Goal: Information Seeking & Learning: Learn about a topic

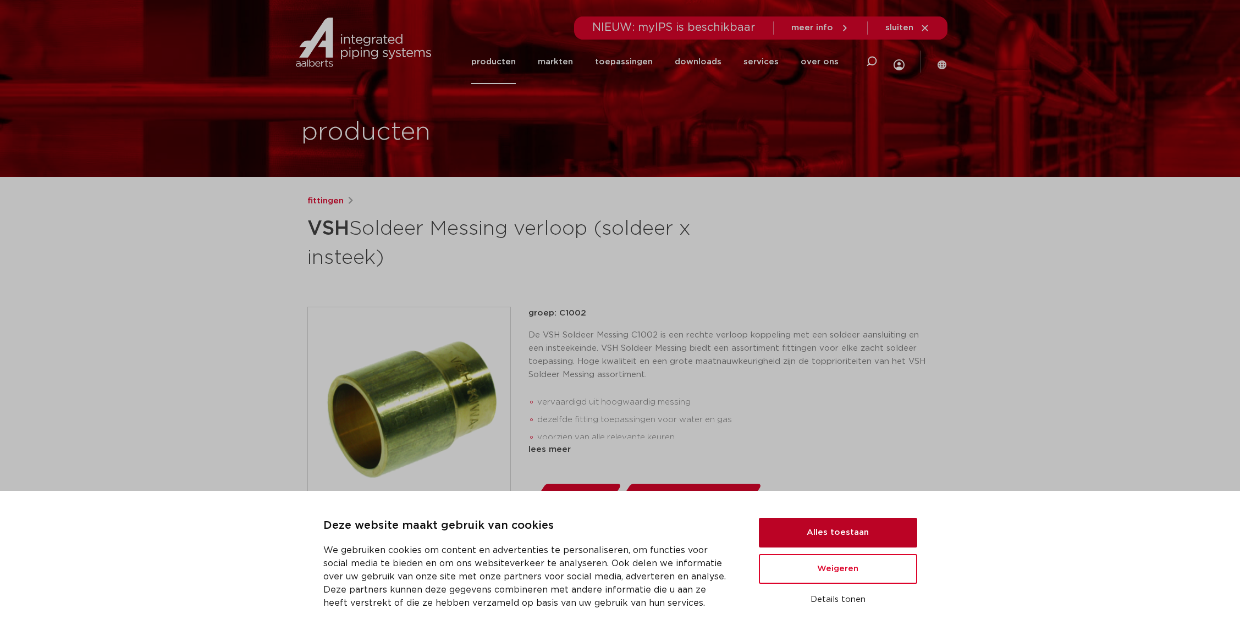
click at [840, 532] on button "Alles toestaan" at bounding box center [838, 533] width 158 height 30
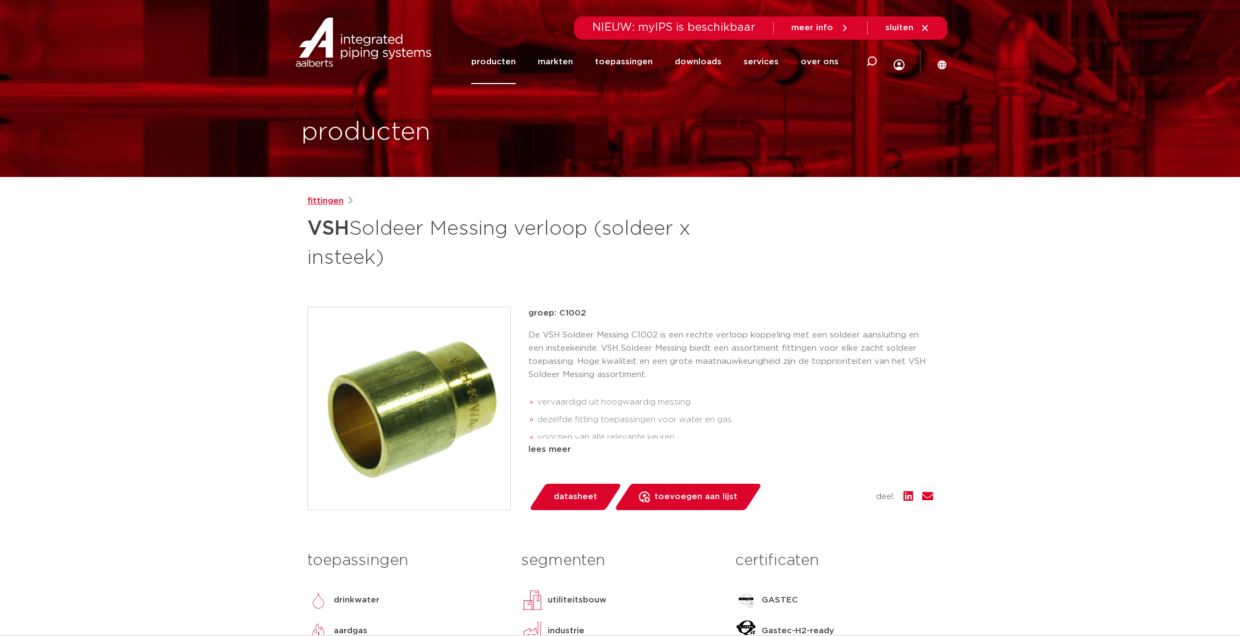
click at [327, 201] on link "fittingen" at bounding box center [325, 201] width 36 height 13
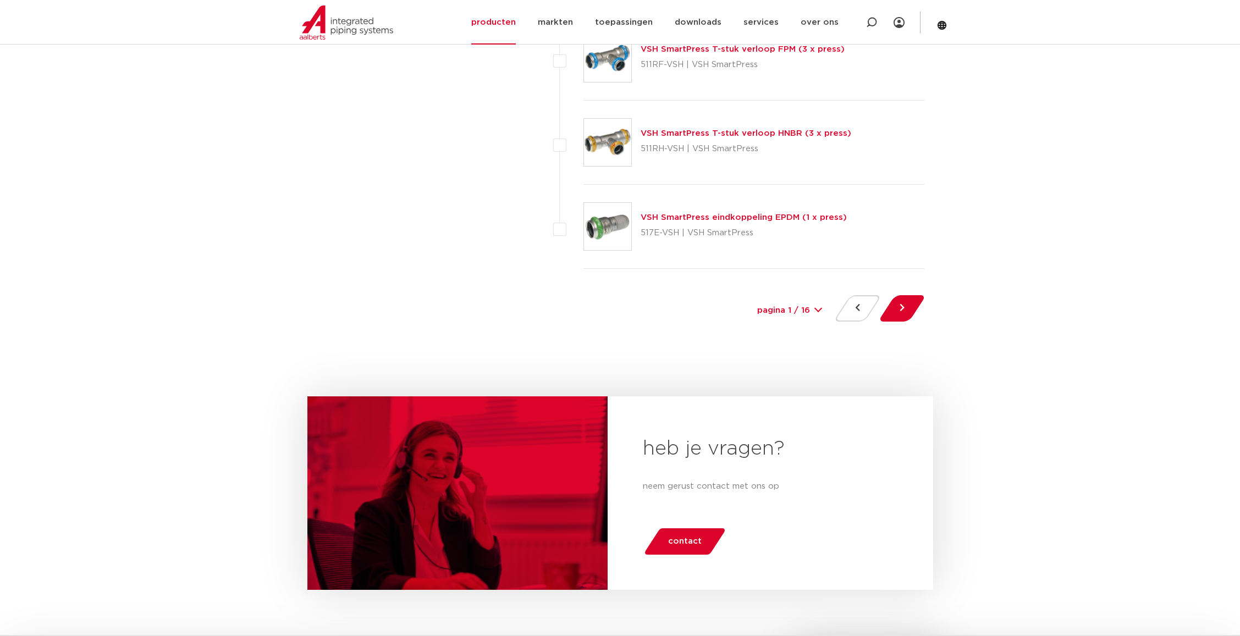
scroll to position [5002, 0]
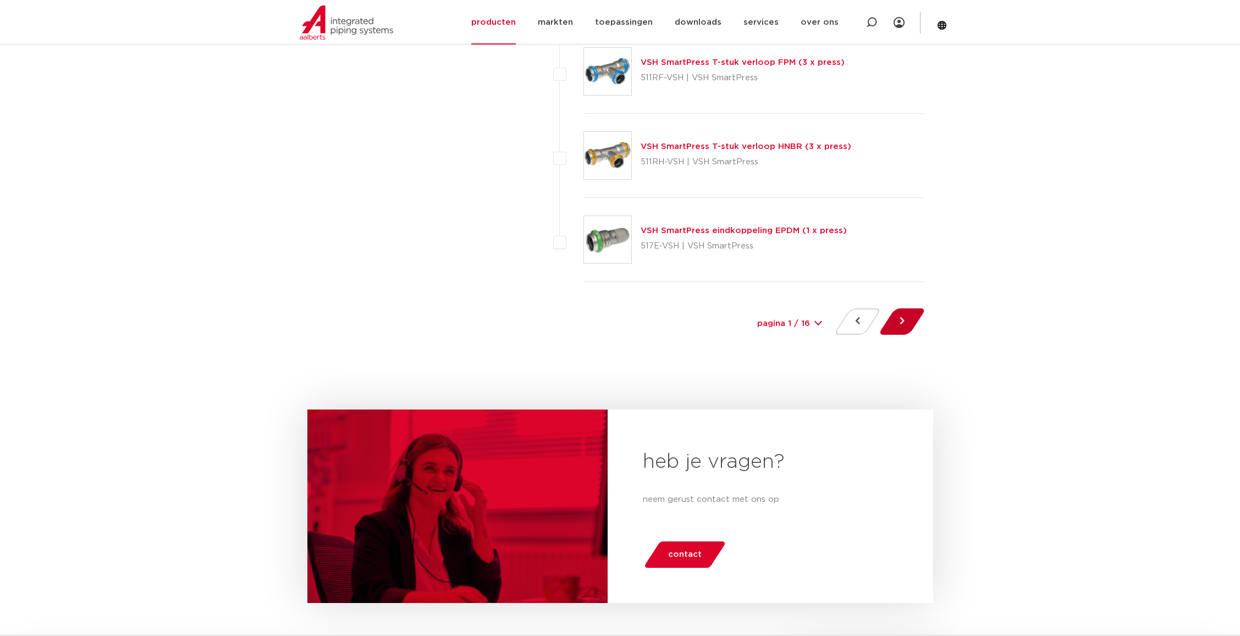
click at [908, 320] on button at bounding box center [901, 321] width 31 height 26
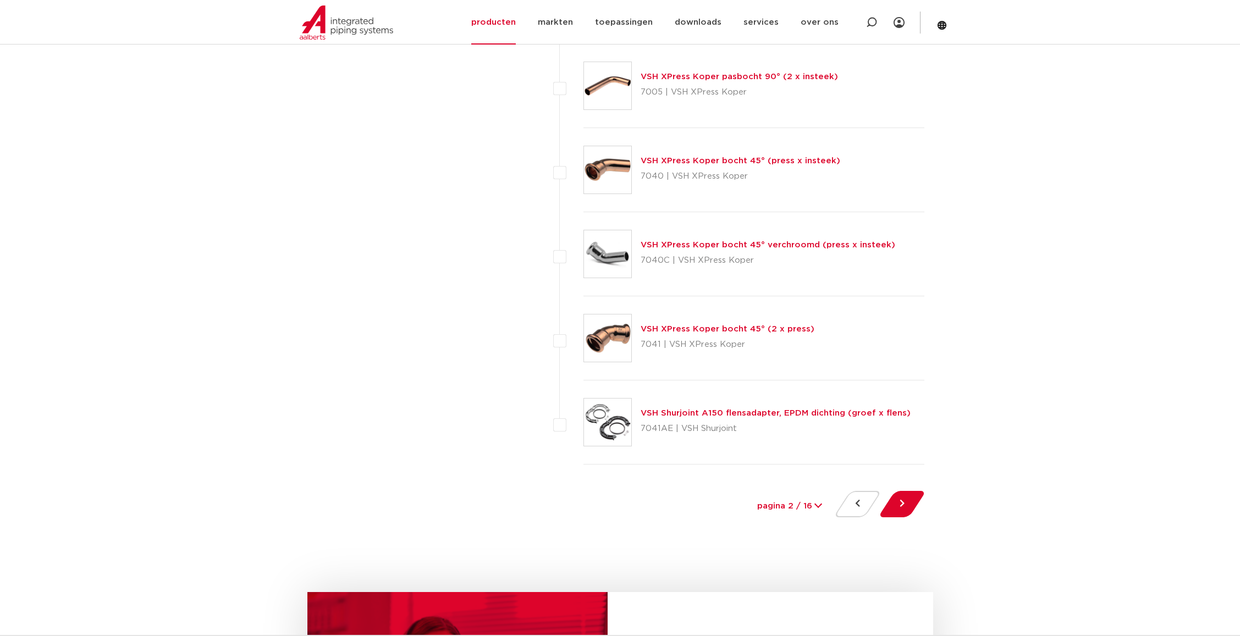
scroll to position [4892, 0]
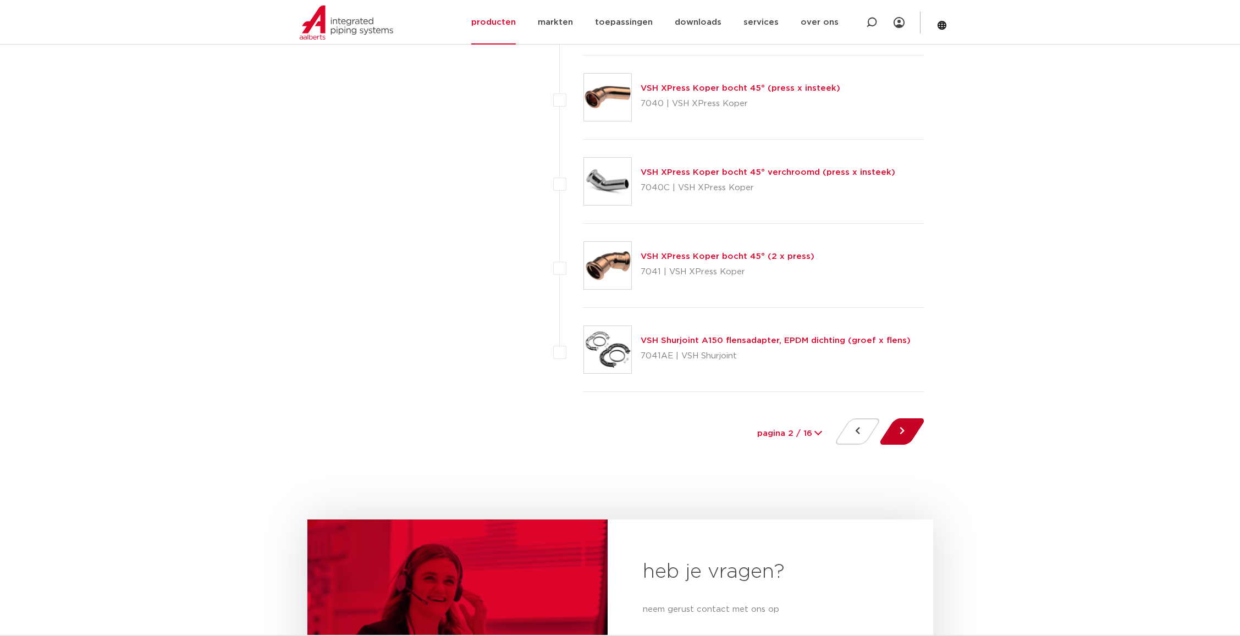
click at [907, 432] on button at bounding box center [901, 431] width 31 height 26
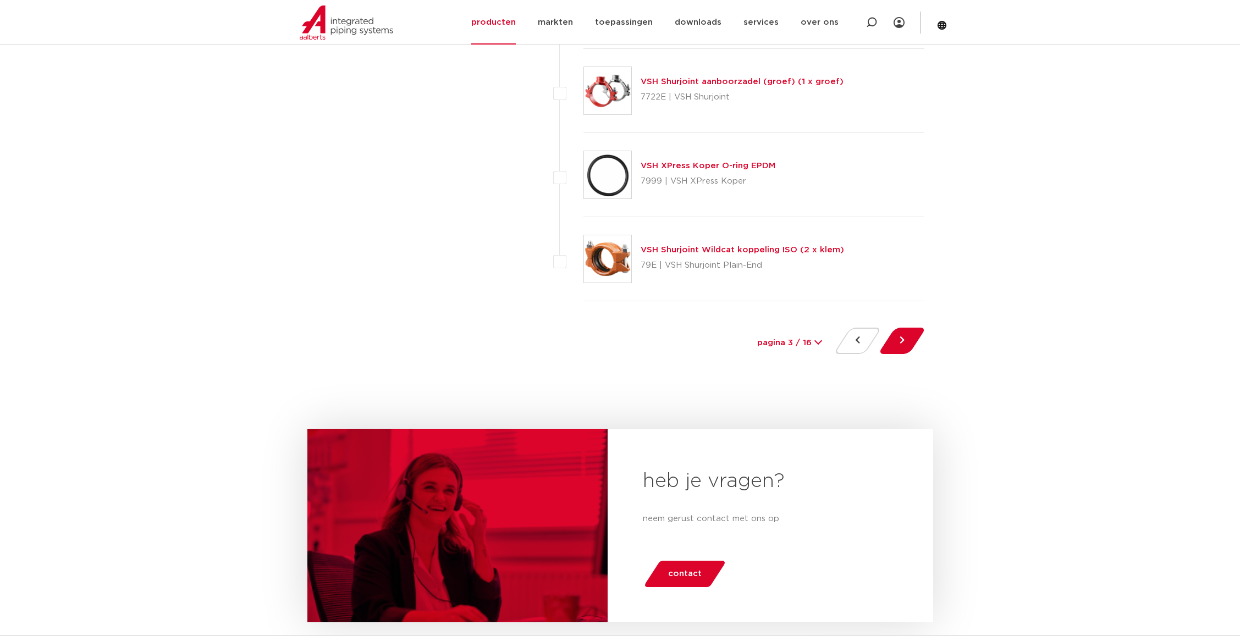
scroll to position [5002, 0]
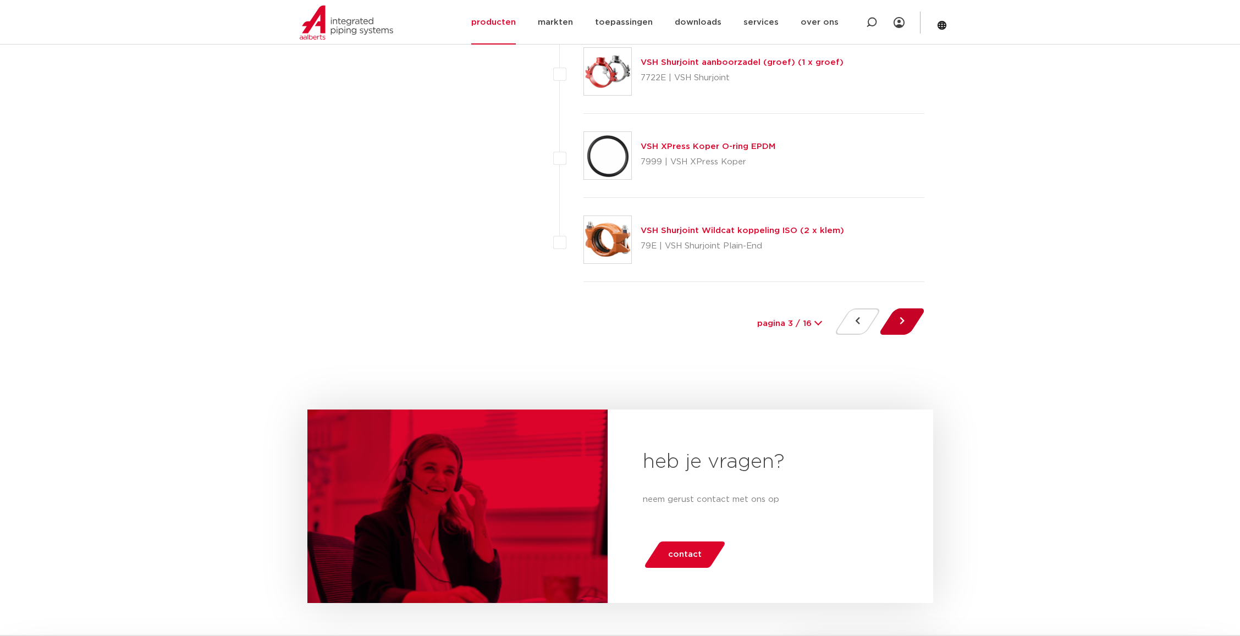
click at [899, 320] on button at bounding box center [901, 321] width 31 height 26
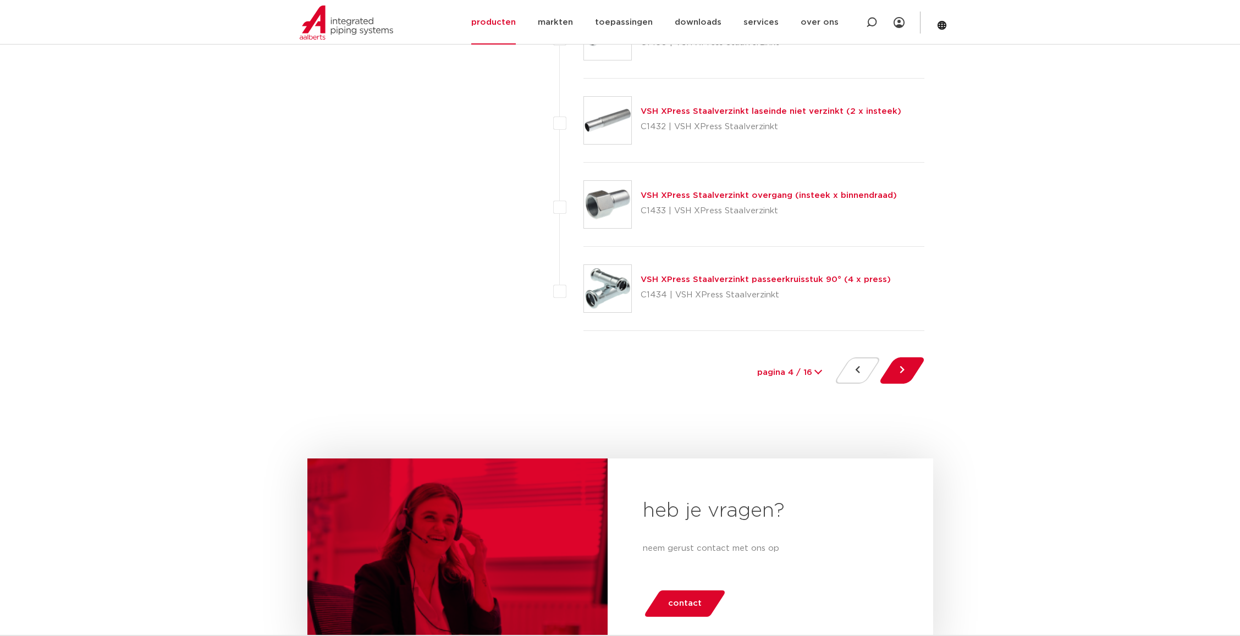
scroll to position [5057, 0]
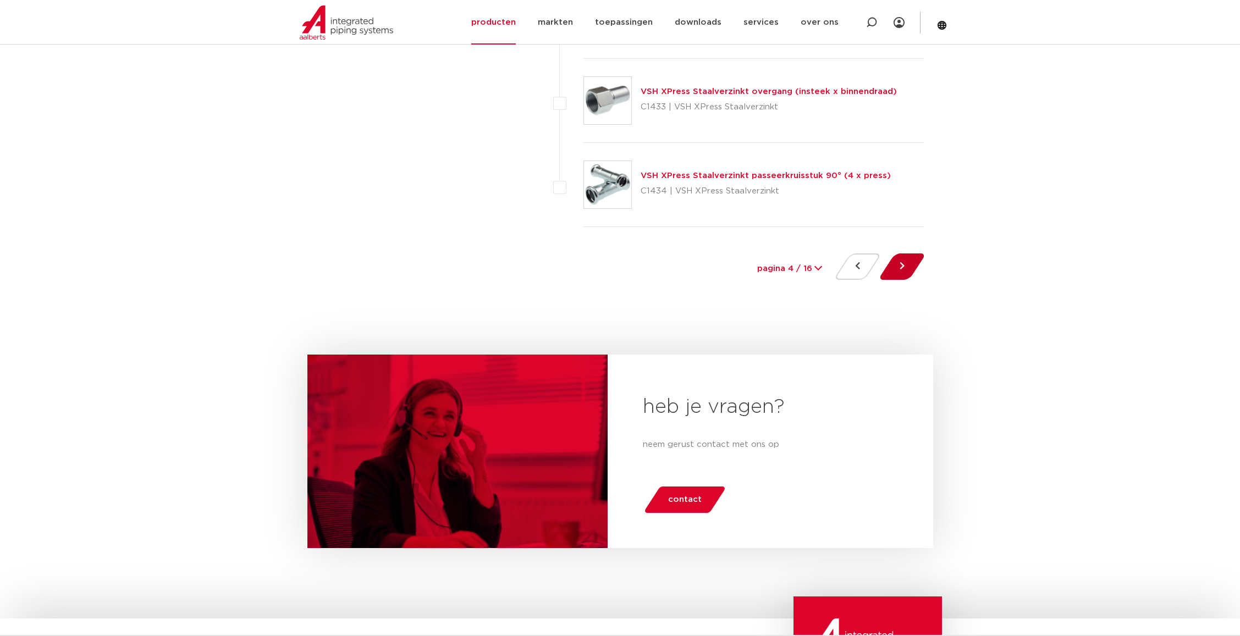
click at [902, 273] on button at bounding box center [901, 266] width 31 height 26
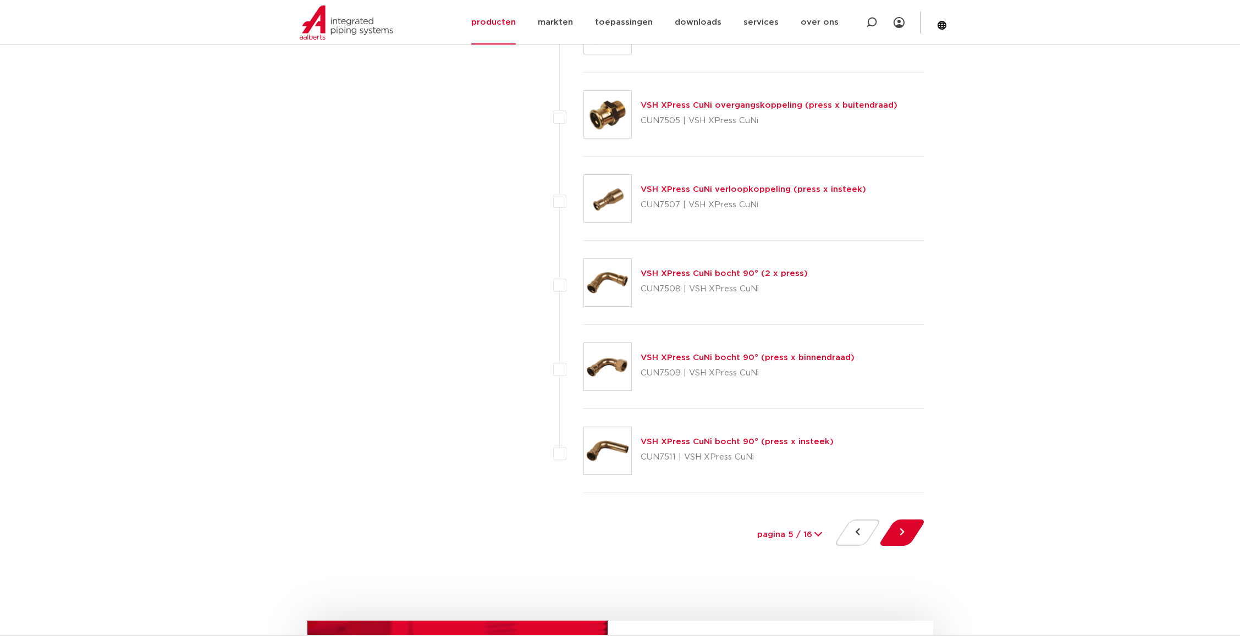
scroll to position [4947, 0]
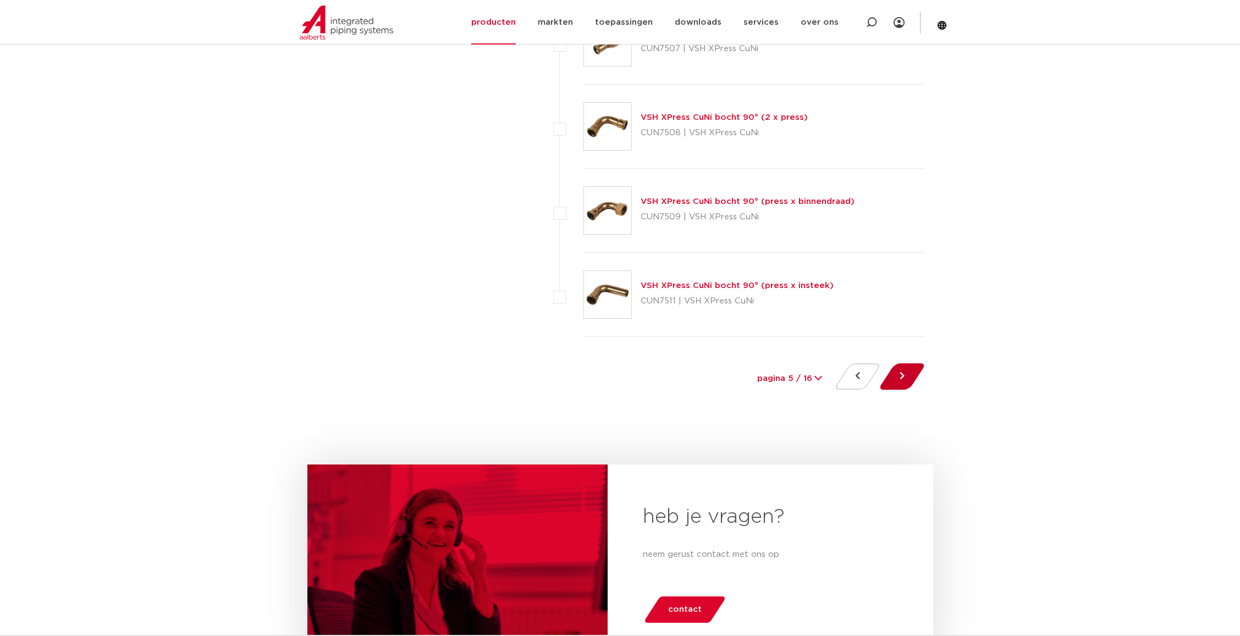
click at [899, 378] on button at bounding box center [901, 376] width 31 height 26
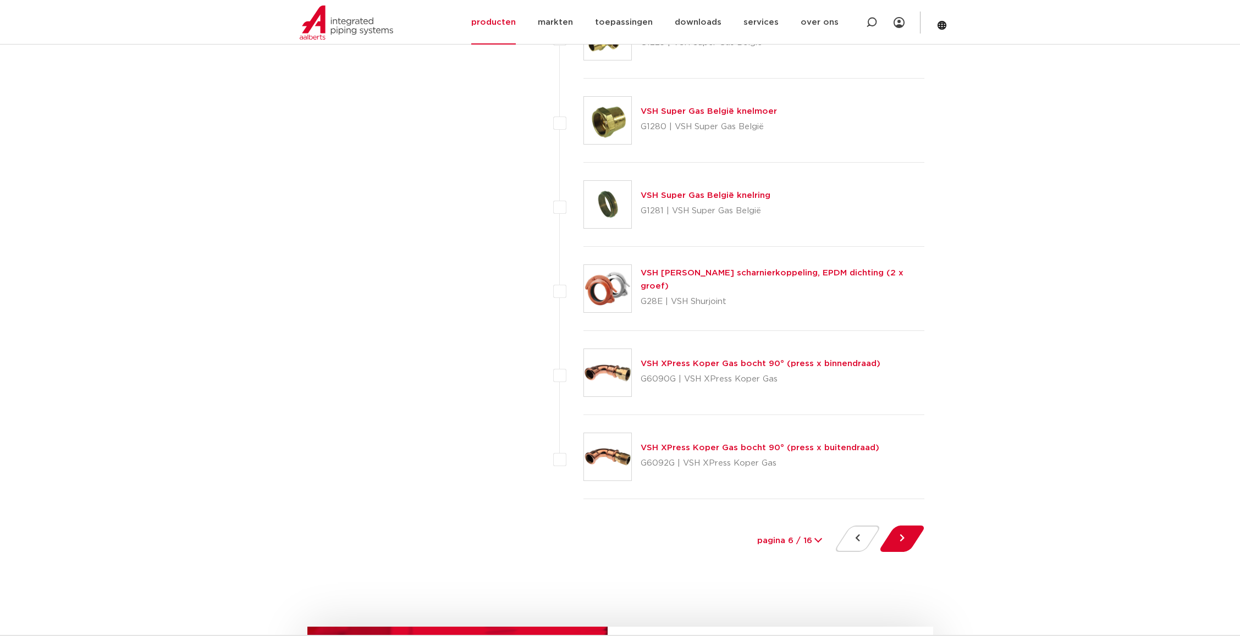
scroll to position [4837, 0]
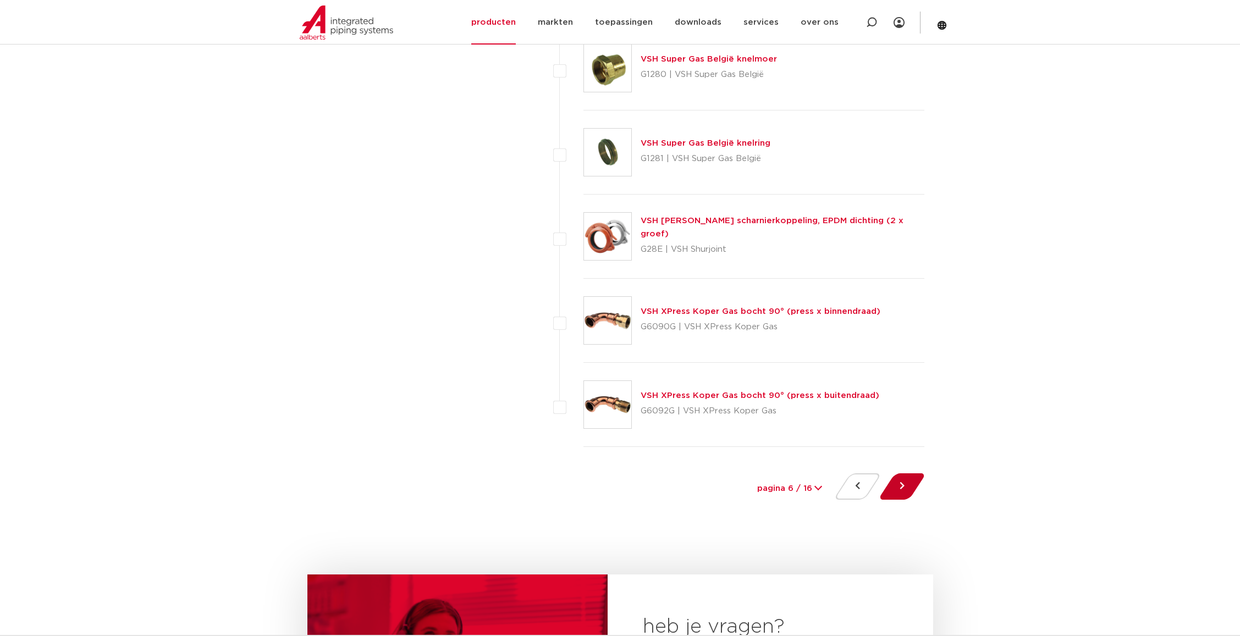
click at [898, 486] on button at bounding box center [901, 486] width 31 height 26
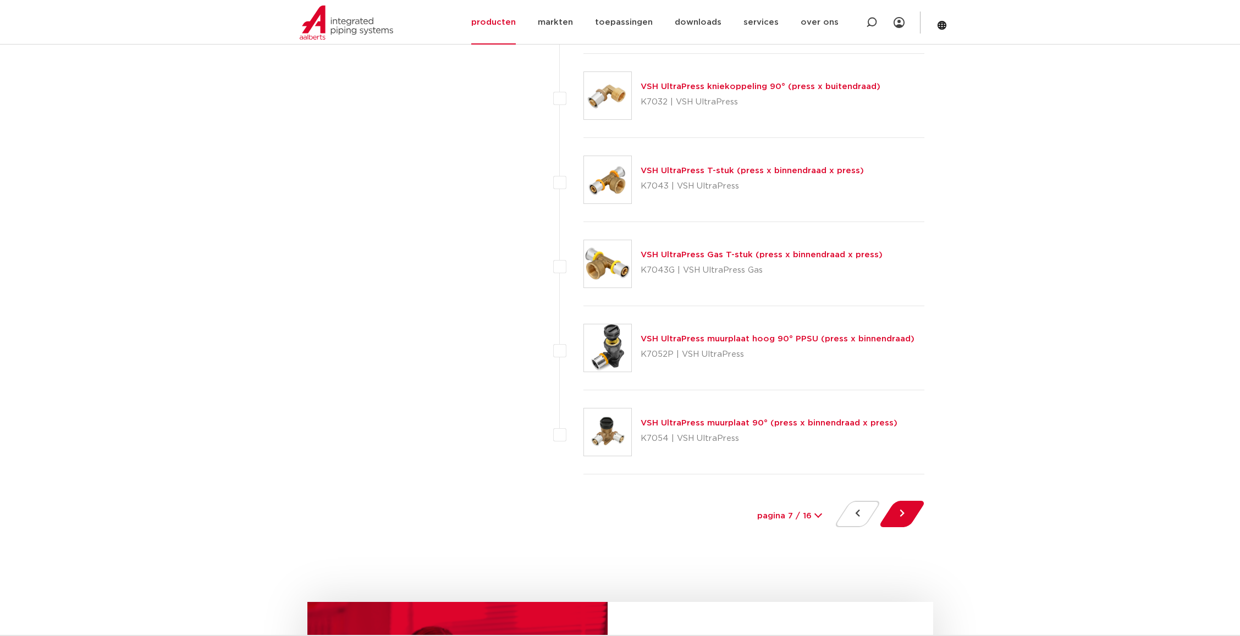
scroll to position [4947, 0]
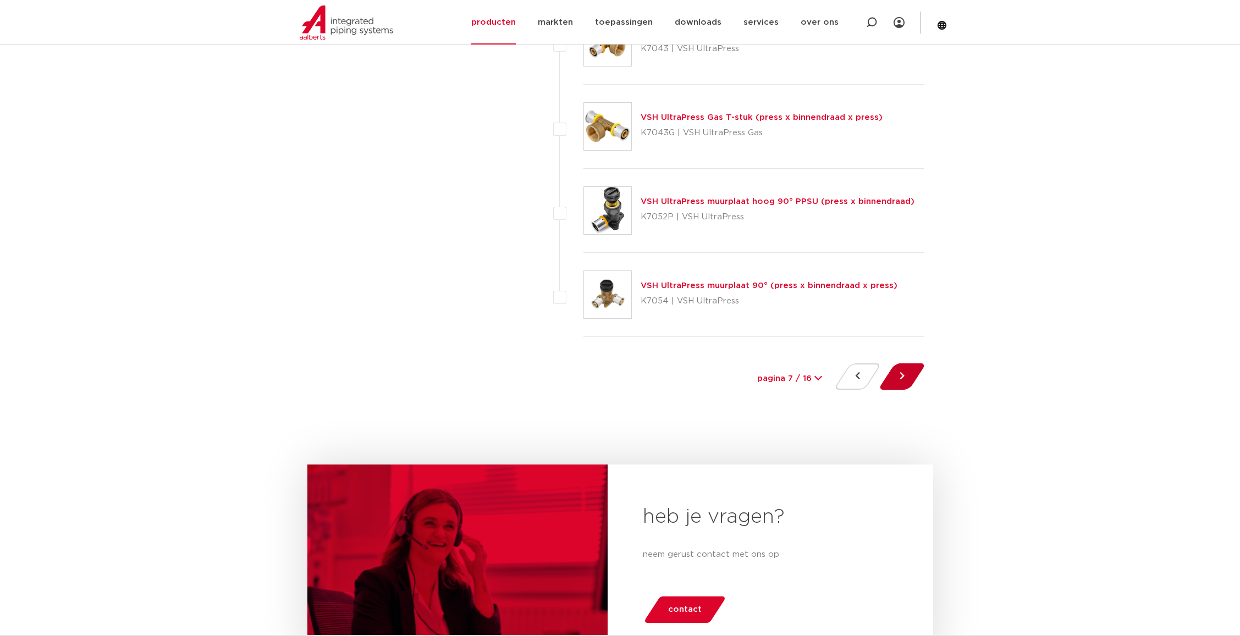
click at [900, 380] on button at bounding box center [901, 376] width 31 height 26
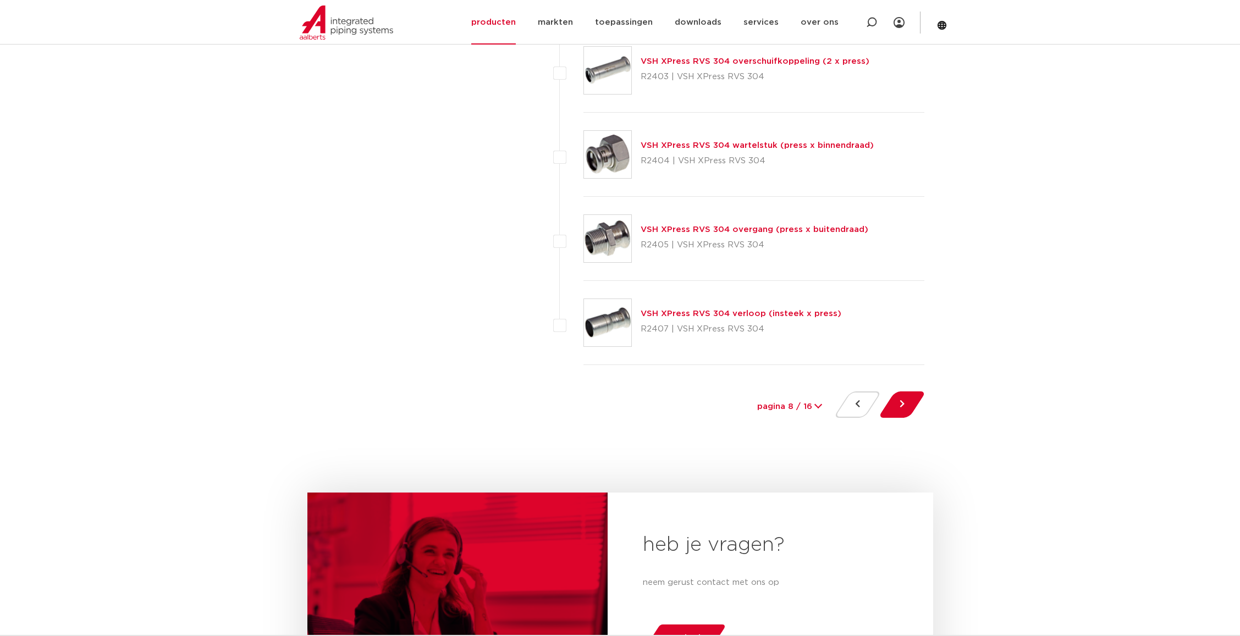
scroll to position [5002, 0]
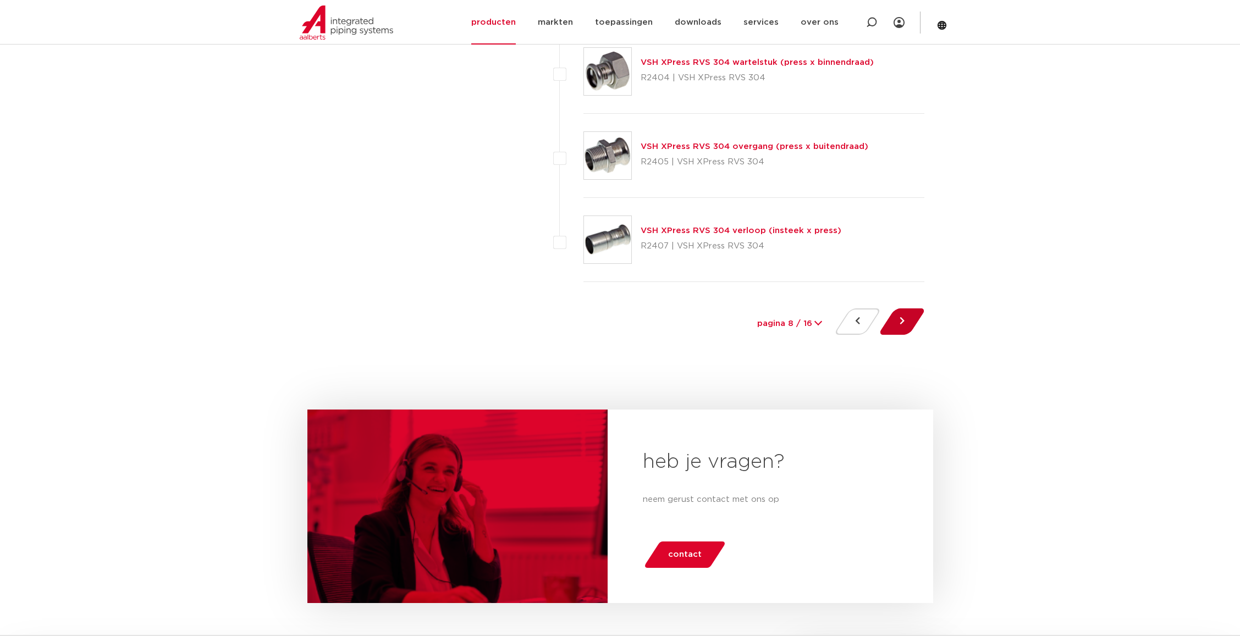
click at [891, 326] on button at bounding box center [901, 321] width 31 height 26
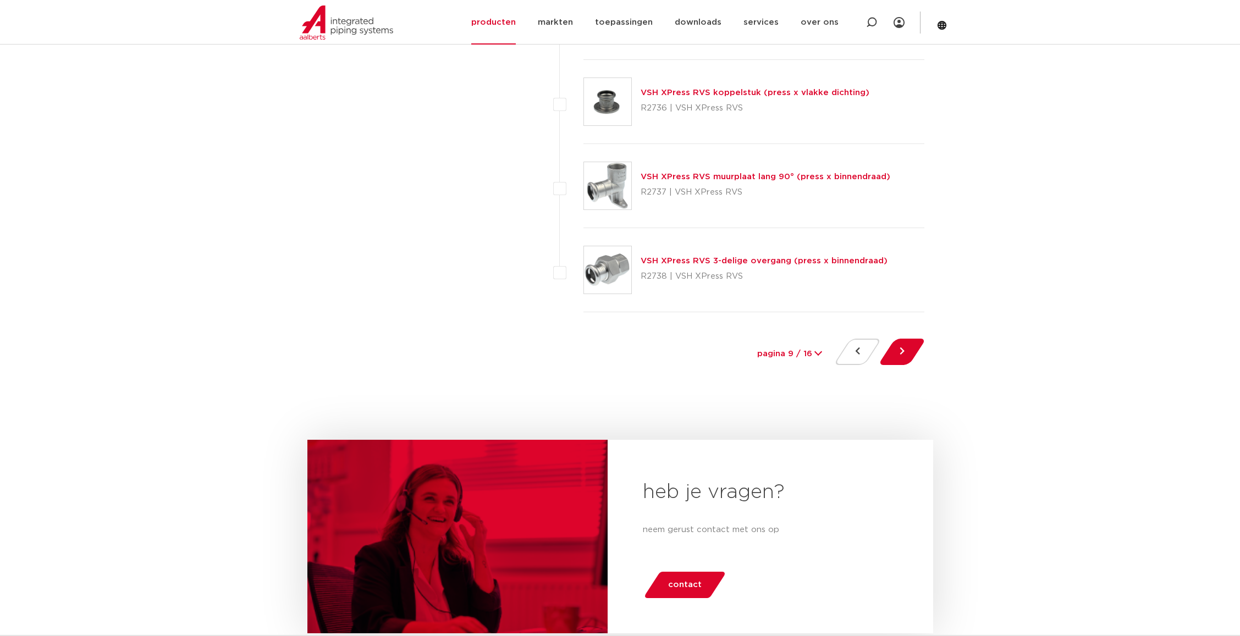
scroll to position [5002, 0]
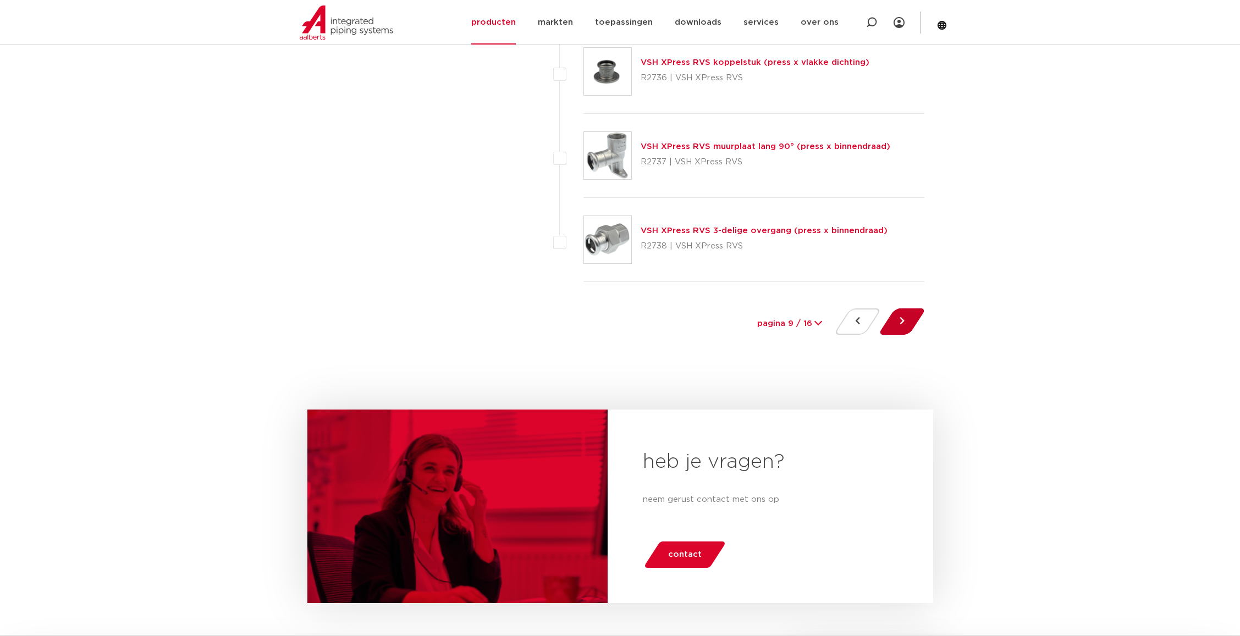
click at [897, 320] on button at bounding box center [901, 321] width 31 height 26
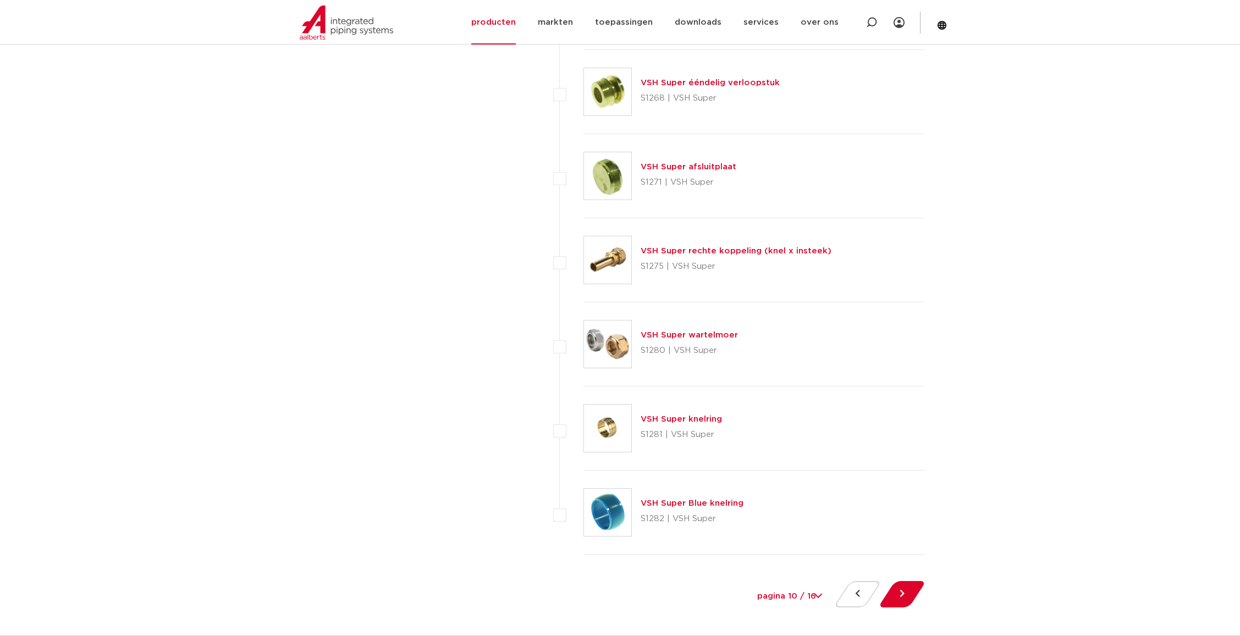
scroll to position [5002, 0]
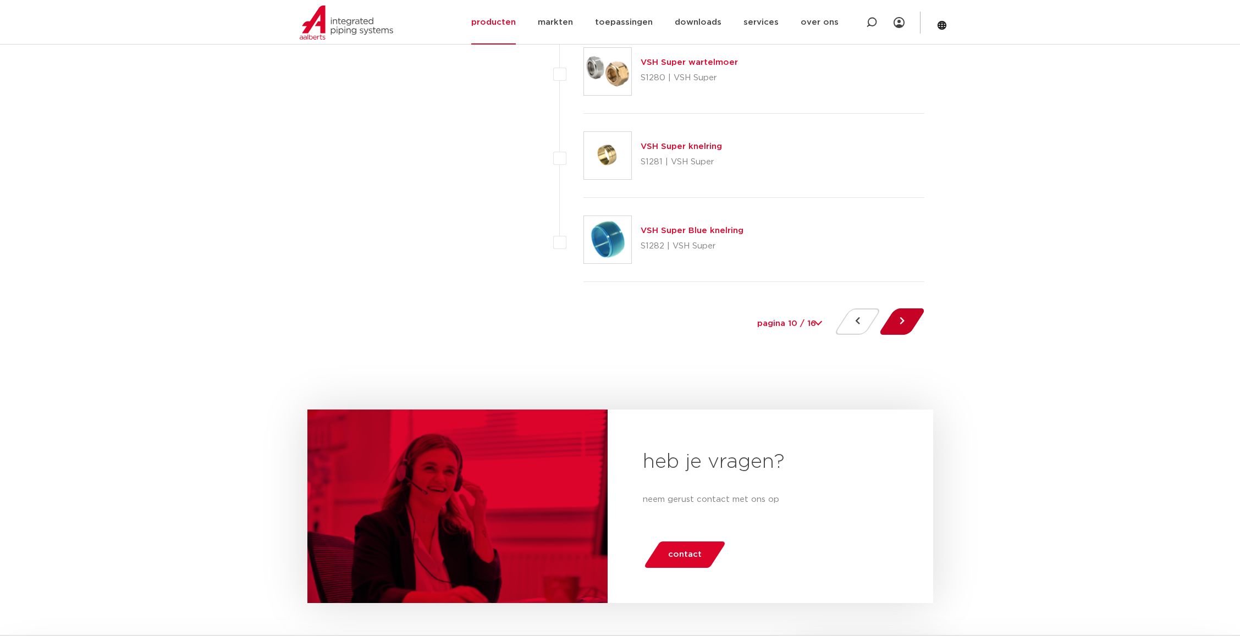
click at [898, 313] on button at bounding box center [901, 321] width 31 height 26
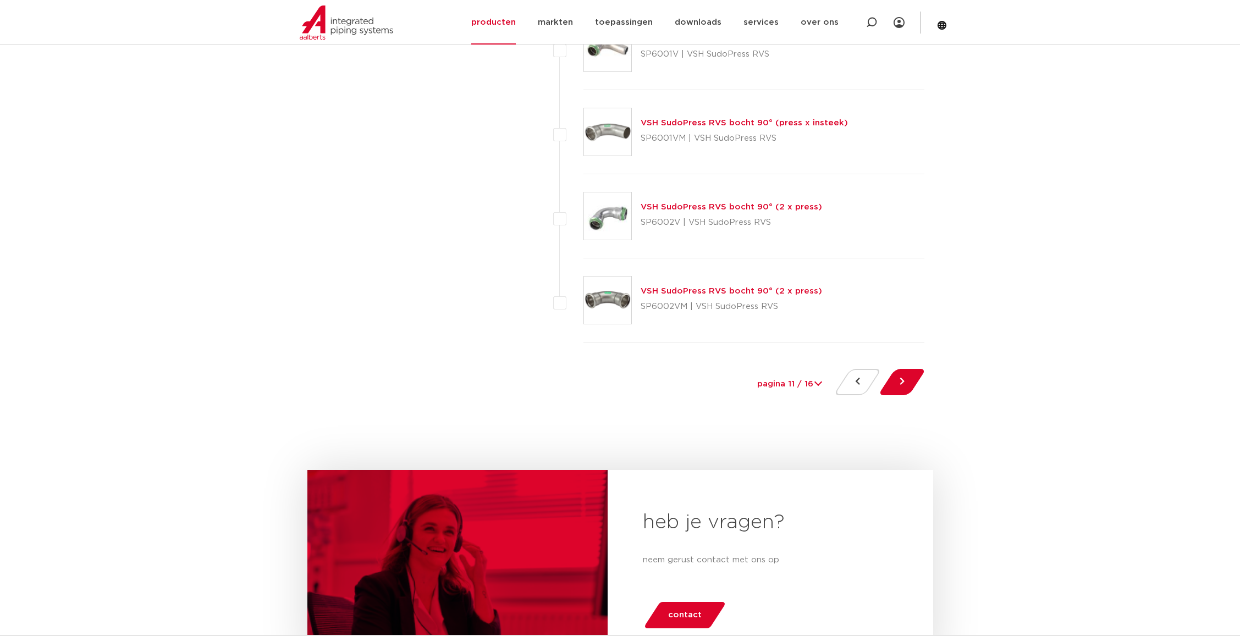
scroll to position [4947, 0]
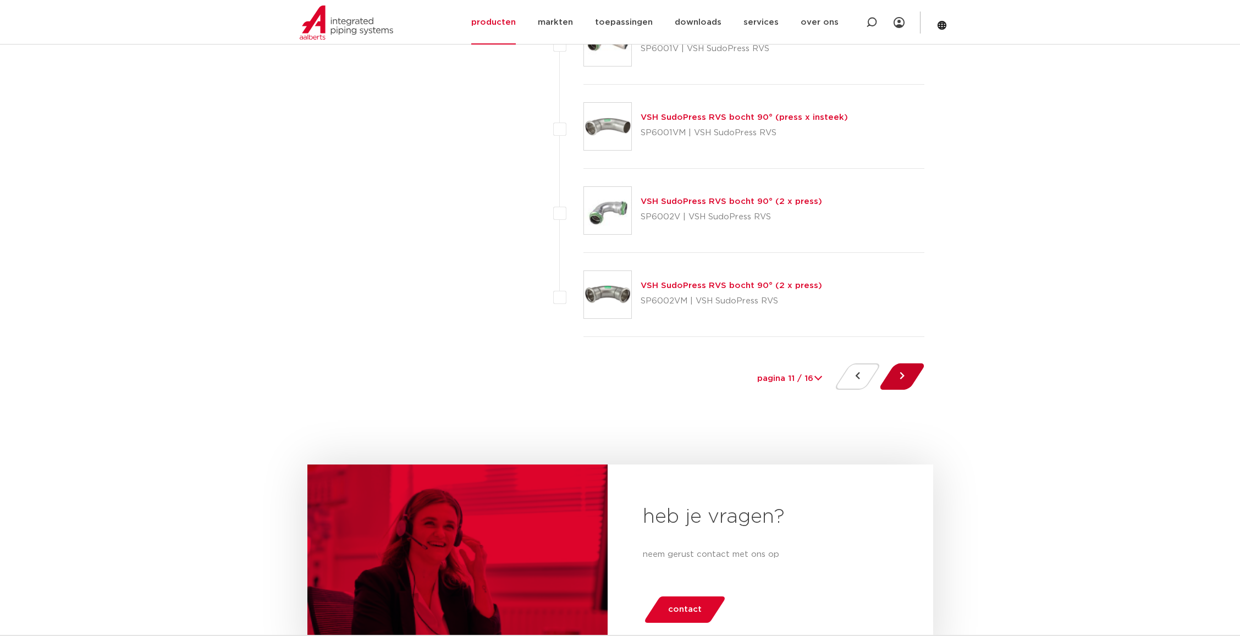
click at [900, 375] on button at bounding box center [901, 376] width 31 height 26
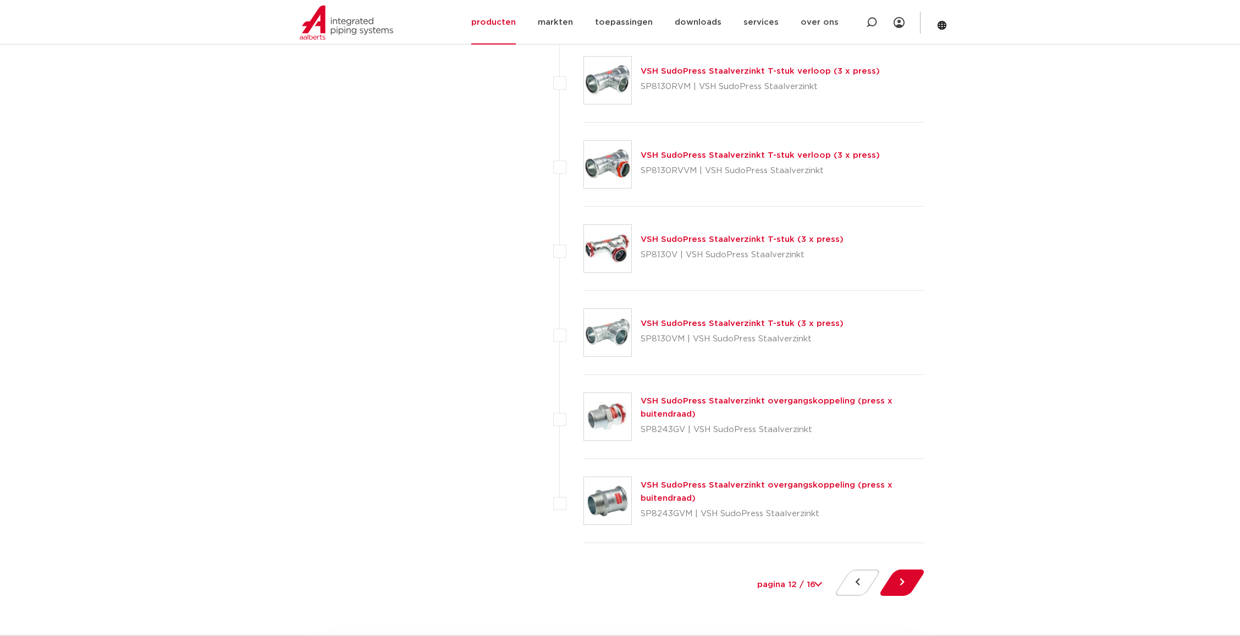
scroll to position [5057, 0]
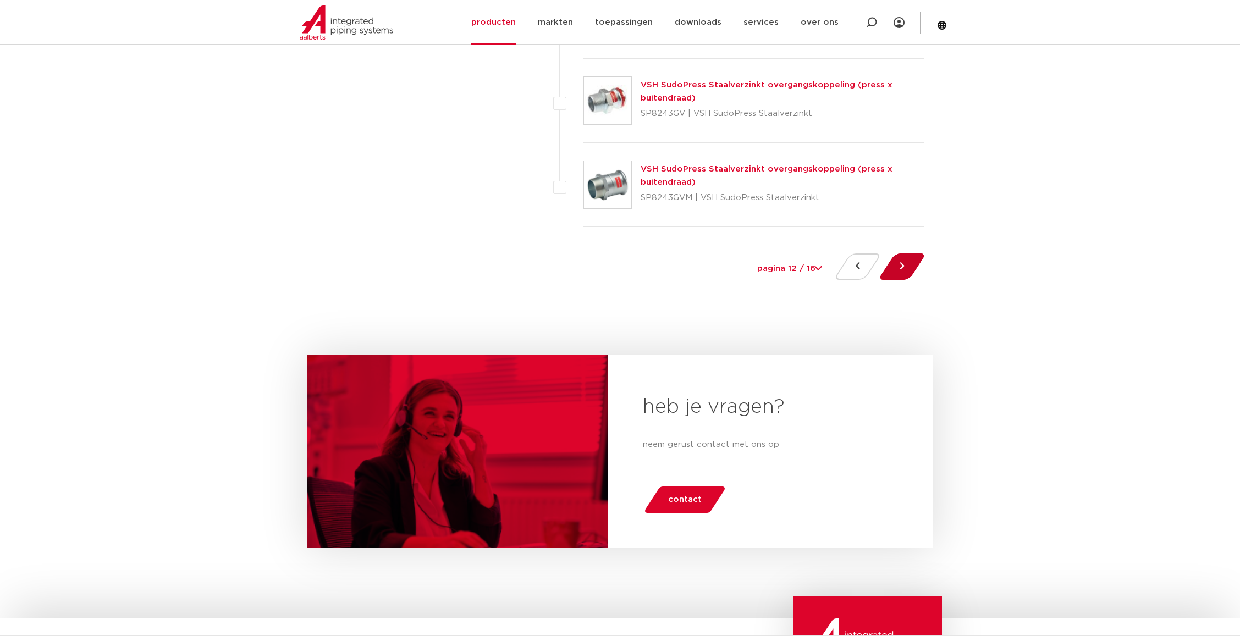
click at [894, 267] on button at bounding box center [901, 266] width 31 height 26
